Goal: Find specific page/section: Find specific page/section

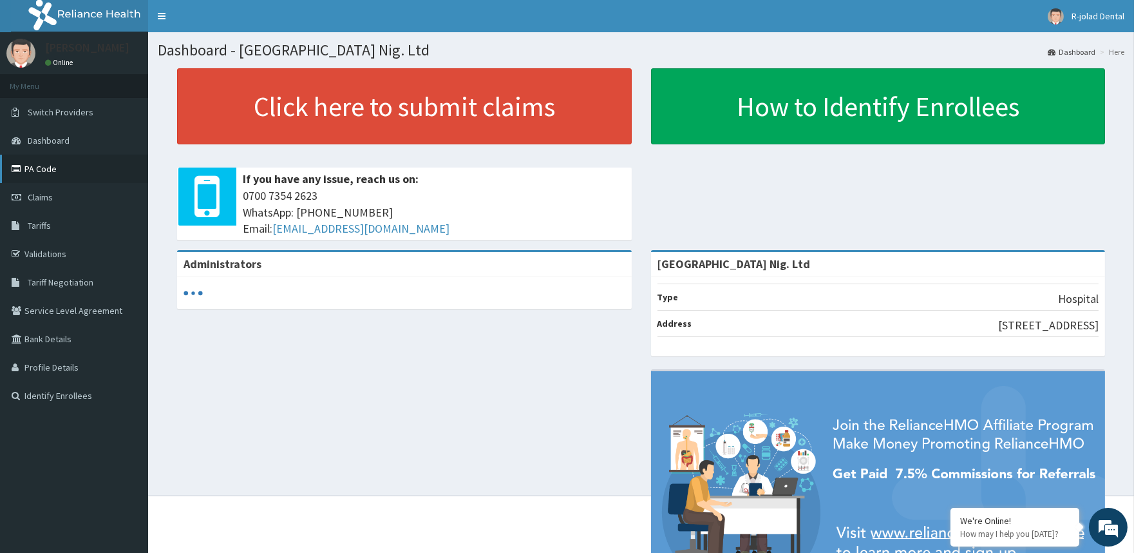
click at [48, 167] on link "PA Code" at bounding box center [74, 169] width 148 height 28
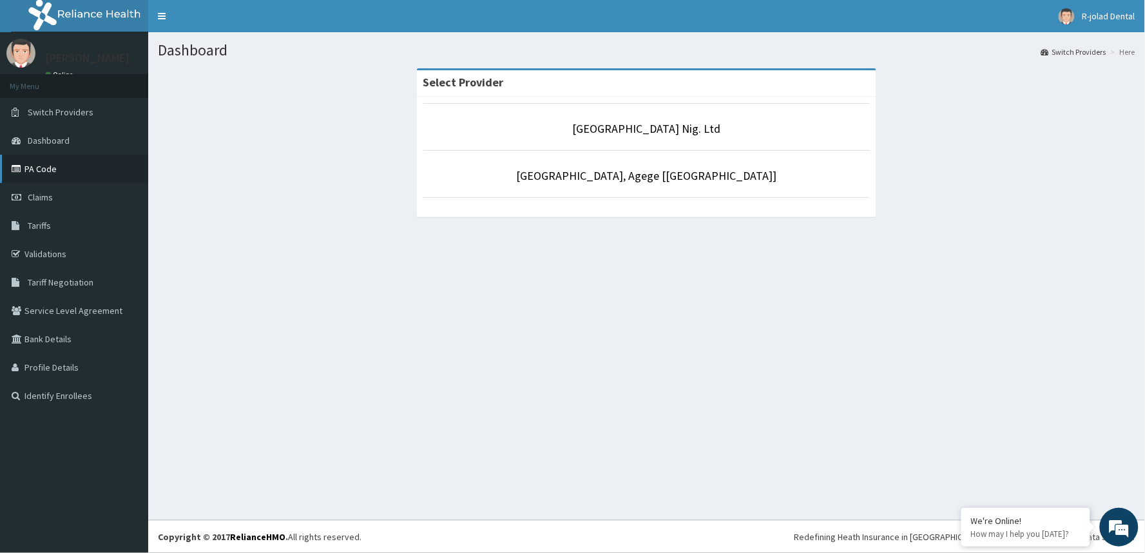
click at [41, 166] on link "PA Code" at bounding box center [74, 169] width 148 height 28
